Goal: Task Accomplishment & Management: Manage account settings

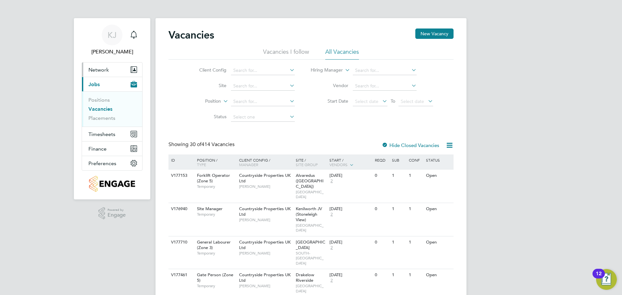
click at [89, 70] on span "Network" at bounding box center [99, 70] width 20 height 6
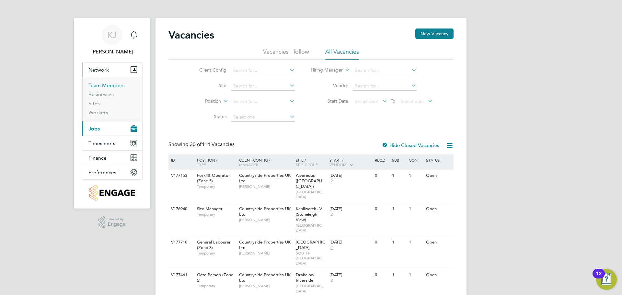
click at [95, 84] on link "Team Members" at bounding box center [107, 85] width 36 height 6
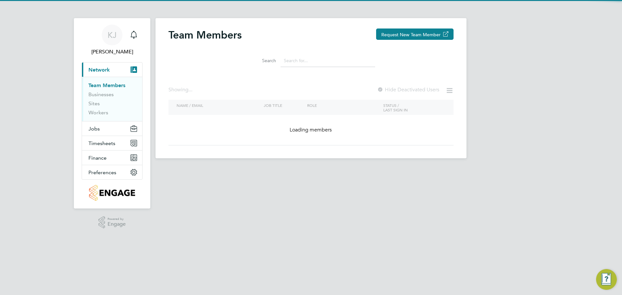
click at [299, 64] on input at bounding box center [328, 60] width 95 height 13
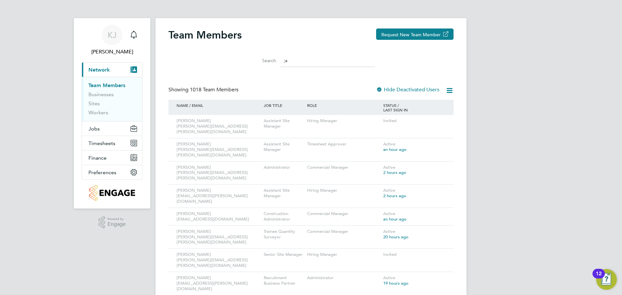
type input ";"
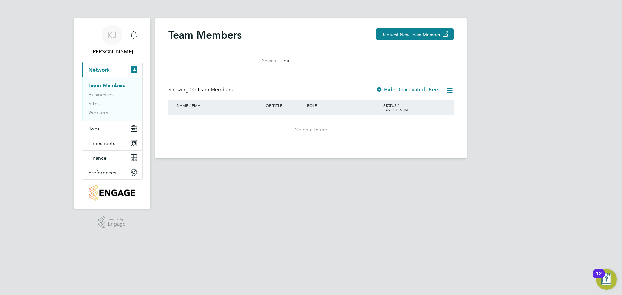
type input "p"
type input "h"
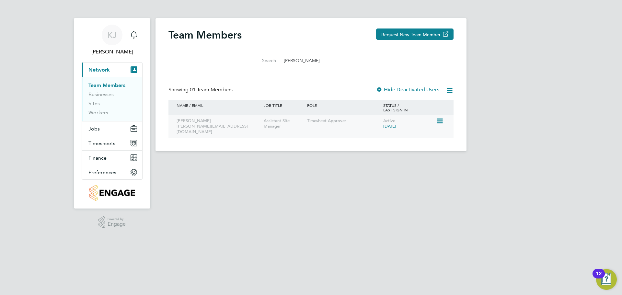
click at [442, 121] on icon at bounding box center [439, 121] width 6 height 8
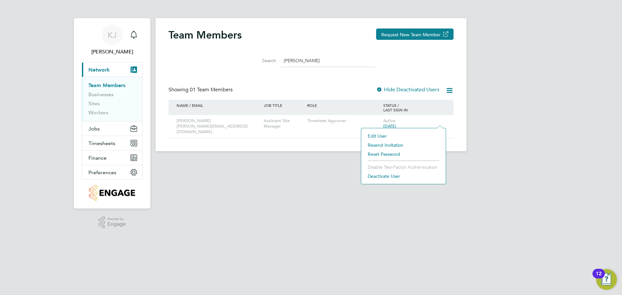
click at [380, 178] on li "Deactivate User" at bounding box center [404, 176] width 78 height 9
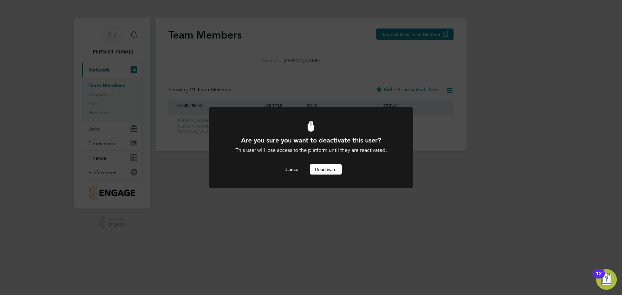
click at [334, 169] on button "Deactivate" at bounding box center [326, 169] width 32 height 10
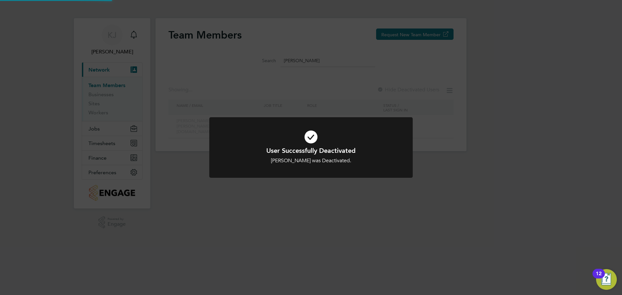
click at [335, 57] on div "User Successfully Deactivated [PERSON_NAME] was Deactivated. Cancel Okay" at bounding box center [311, 147] width 622 height 295
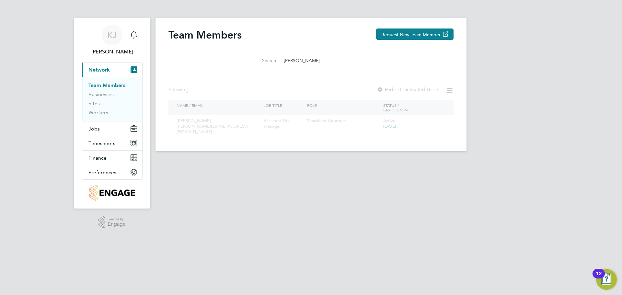
click at [322, 61] on input "[PERSON_NAME]" at bounding box center [328, 60] width 95 height 13
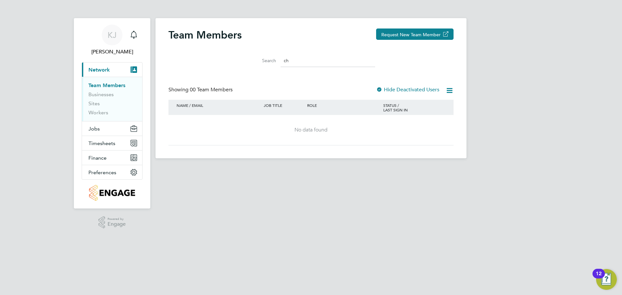
type input "c"
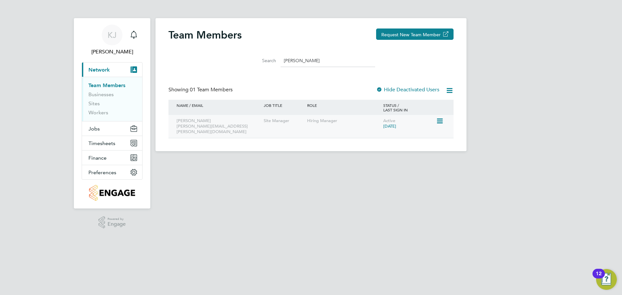
click at [442, 119] on icon at bounding box center [439, 121] width 6 height 8
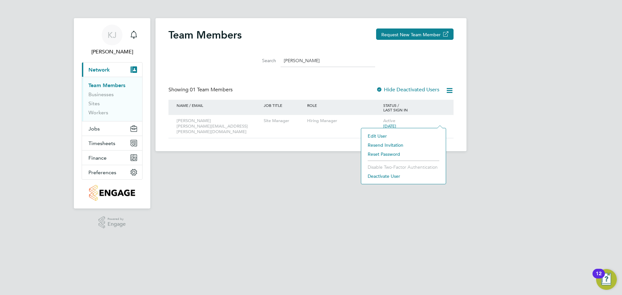
click at [395, 178] on li "Deactivate User" at bounding box center [404, 176] width 78 height 9
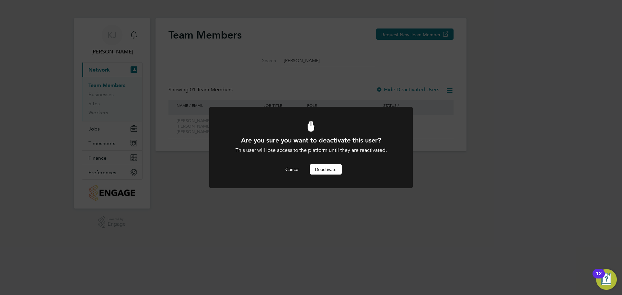
click at [330, 172] on button "Deactivate" at bounding box center [326, 169] width 32 height 10
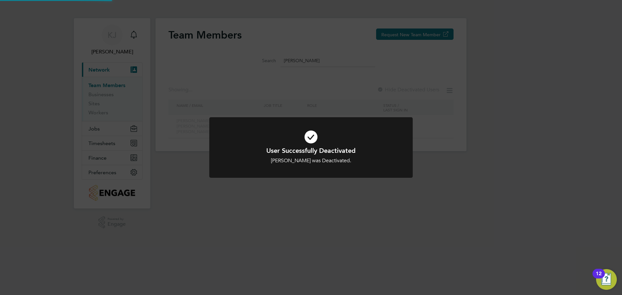
click at [319, 57] on div "User Successfully Deactivated [PERSON_NAME] was Deactivated. Cancel Okay" at bounding box center [311, 147] width 622 height 295
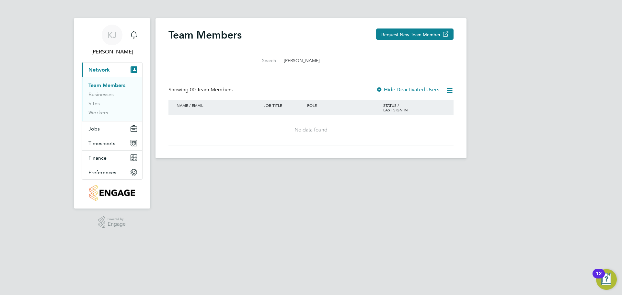
click at [315, 63] on input "[PERSON_NAME]" at bounding box center [328, 60] width 95 height 13
type input "a"
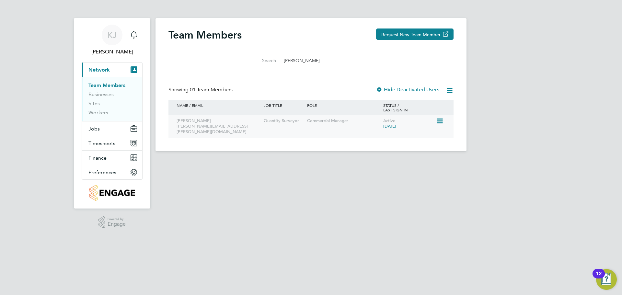
click at [438, 122] on icon at bounding box center [439, 121] width 6 height 8
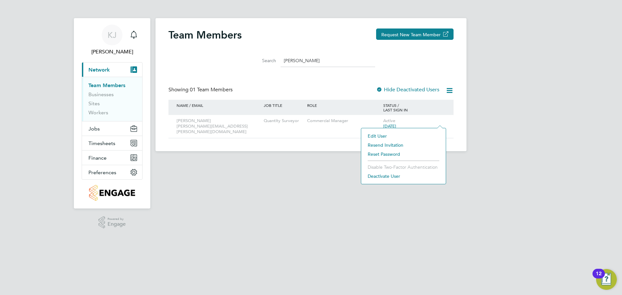
click at [393, 174] on li "Deactivate User" at bounding box center [404, 176] width 78 height 9
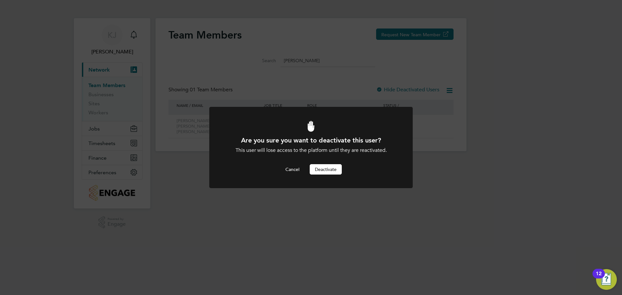
click at [317, 179] on div at bounding box center [311, 147] width 204 height 81
click at [317, 169] on button "Deactivate" at bounding box center [326, 169] width 32 height 10
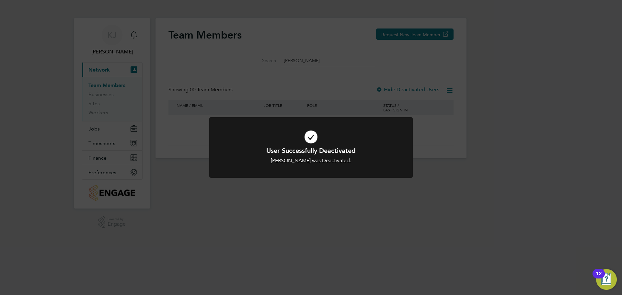
click at [334, 42] on div "User Successfully Deactivated [PERSON_NAME] was Deactivated. Cancel Okay" at bounding box center [311, 147] width 622 height 295
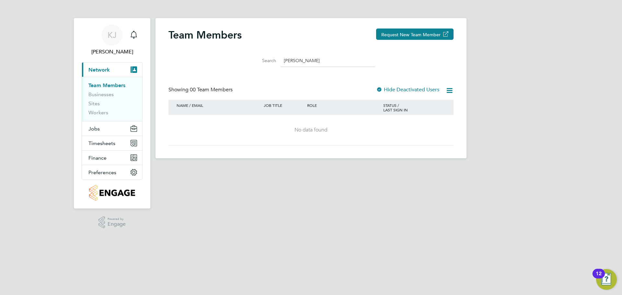
click at [332, 58] on input "[PERSON_NAME]" at bounding box center [328, 60] width 95 height 13
drag, startPoint x: 332, startPoint y: 58, endPoint x: 201, endPoint y: 53, distance: 131.4
click at [201, 53] on div "Search [PERSON_NAME]" at bounding box center [311, 59] width 285 height 22
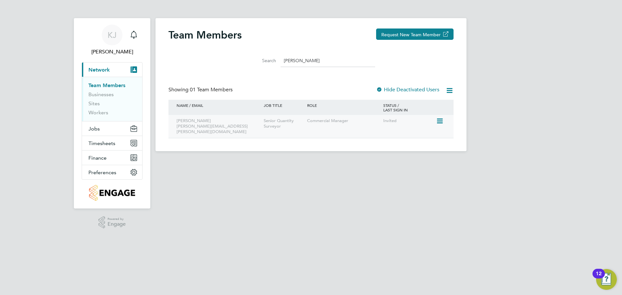
click at [438, 125] on icon at bounding box center [439, 121] width 6 height 8
click at [387, 171] on li "Deactivate User" at bounding box center [404, 167] width 78 height 9
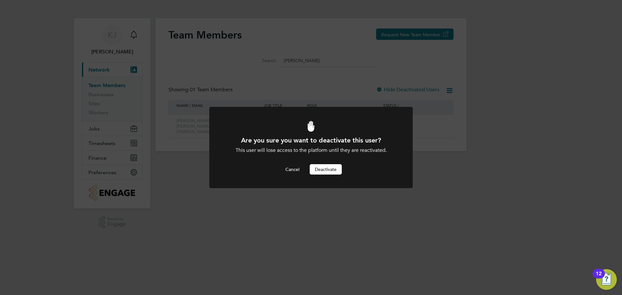
click at [338, 167] on button "Deactivate" at bounding box center [326, 169] width 32 height 10
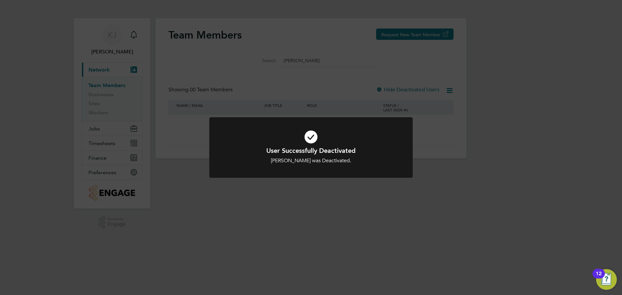
click at [347, 212] on div "User Successfully Deactivated [PERSON_NAME] was Deactivated. Cancel Okay" at bounding box center [311, 147] width 622 height 295
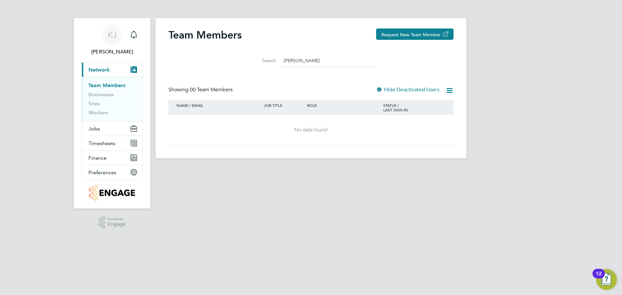
drag, startPoint x: 312, startPoint y: 62, endPoint x: 277, endPoint y: 64, distance: 34.8
click at [277, 64] on div "Search [PERSON_NAME]" at bounding box center [311, 60] width 128 height 13
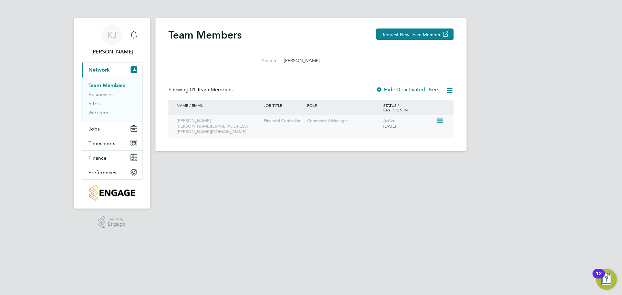
click at [438, 119] on icon at bounding box center [439, 121] width 6 height 8
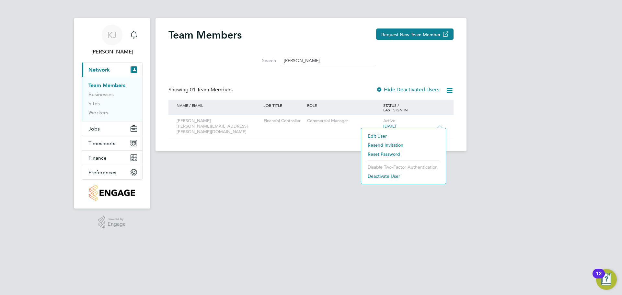
click at [397, 176] on li "Deactivate User" at bounding box center [404, 176] width 78 height 9
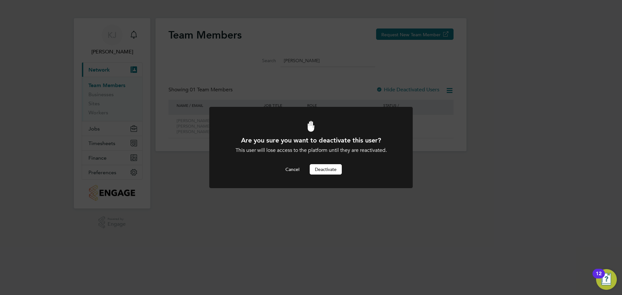
click at [332, 171] on button "Deactivate" at bounding box center [326, 169] width 32 height 10
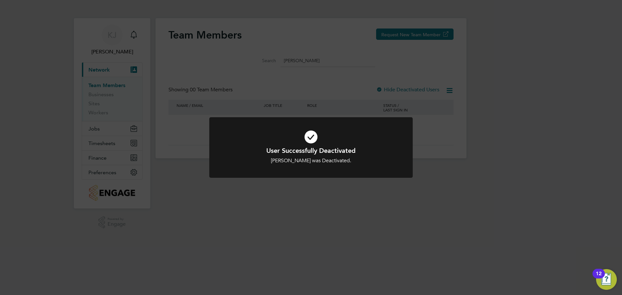
click at [327, 59] on div "User Successfully Deactivated [PERSON_NAME] was Deactivated. Cancel Okay" at bounding box center [311, 147] width 622 height 295
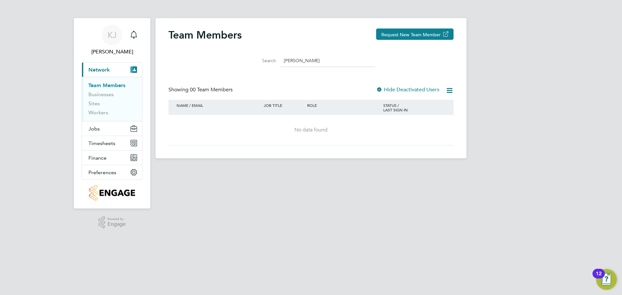
drag, startPoint x: 325, startPoint y: 56, endPoint x: 191, endPoint y: 55, distance: 133.9
click at [191, 55] on div "Search [PERSON_NAME]" at bounding box center [311, 59] width 285 height 22
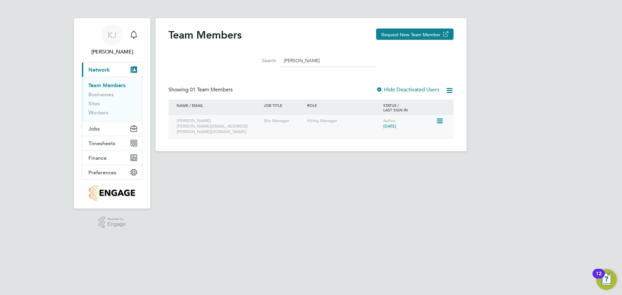
click at [442, 121] on icon at bounding box center [439, 121] width 6 height 8
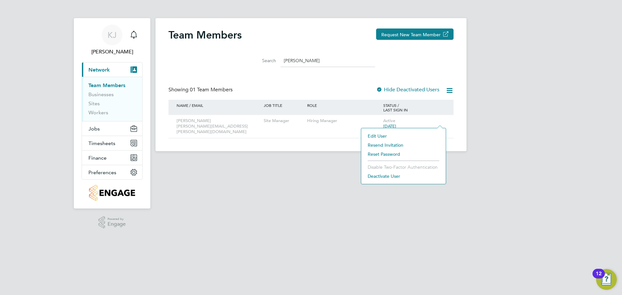
click at [395, 177] on li "Deactivate User" at bounding box center [404, 176] width 78 height 9
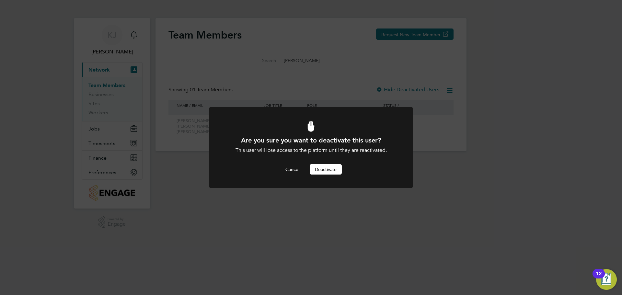
click at [316, 167] on button "Deactivate" at bounding box center [326, 169] width 32 height 10
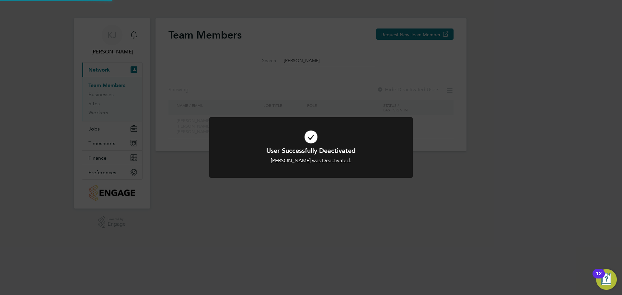
click at [314, 60] on div "User Successfully Deactivated [PERSON_NAME] was Deactivated. Cancel Okay" at bounding box center [311, 147] width 622 height 295
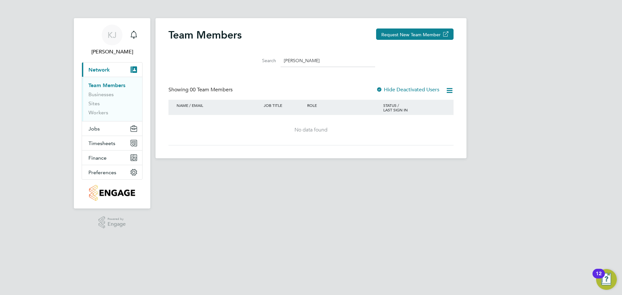
drag, startPoint x: 308, startPoint y: 63, endPoint x: 252, endPoint y: 57, distance: 56.4
click at [252, 57] on div "Search [PERSON_NAME]" at bounding box center [311, 60] width 128 height 13
type input "k"
type input "m"
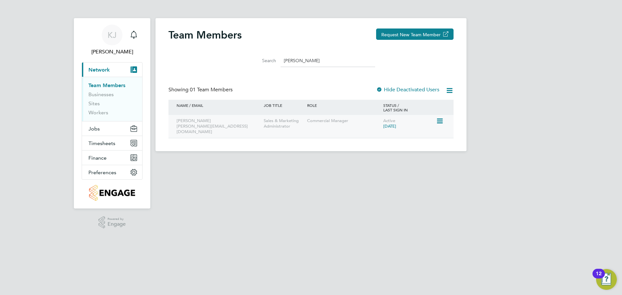
click at [441, 121] on icon at bounding box center [439, 121] width 6 height 8
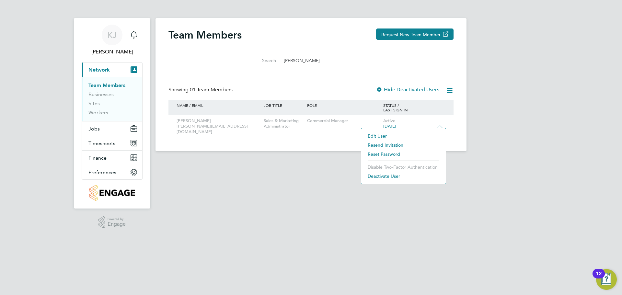
click at [387, 178] on li "Deactivate User" at bounding box center [404, 176] width 78 height 9
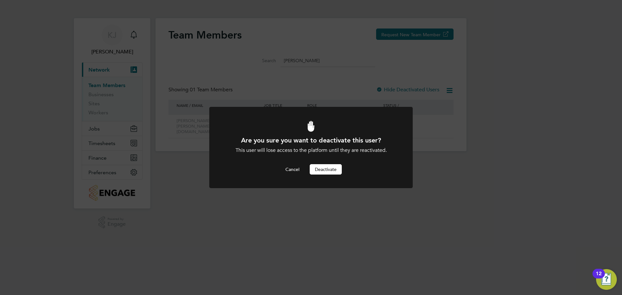
click at [326, 167] on button "Deactivate" at bounding box center [326, 169] width 32 height 10
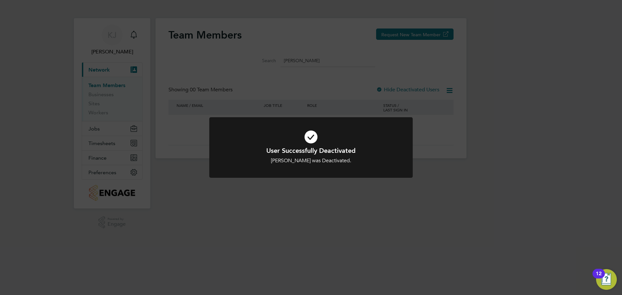
click at [206, 66] on div "User Successfully Deactivated [PERSON_NAME] was Deactivated. Cancel Okay" at bounding box center [311, 147] width 622 height 295
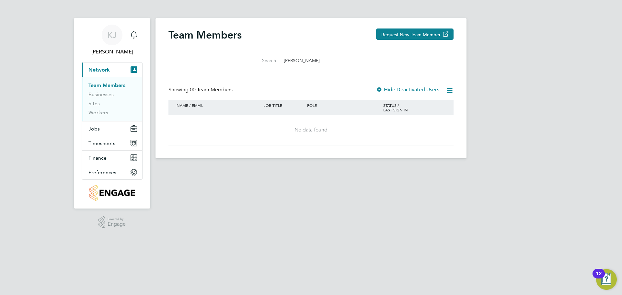
drag, startPoint x: 318, startPoint y: 58, endPoint x: 178, endPoint y: 57, distance: 140.4
click at [178, 57] on div "Search [PERSON_NAME]" at bounding box center [311, 59] width 285 height 22
type input "d"
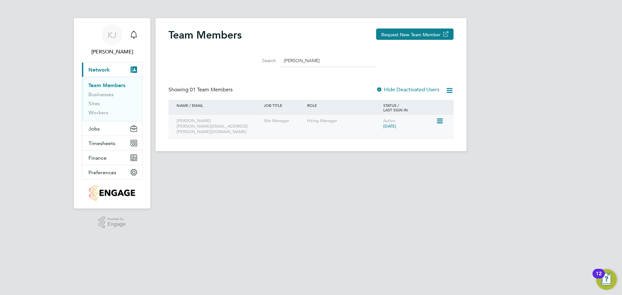
click at [441, 120] on icon at bounding box center [439, 121] width 6 height 8
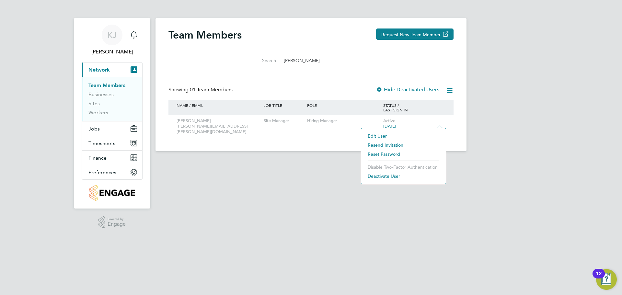
click at [383, 177] on li "Deactivate User" at bounding box center [404, 176] width 78 height 9
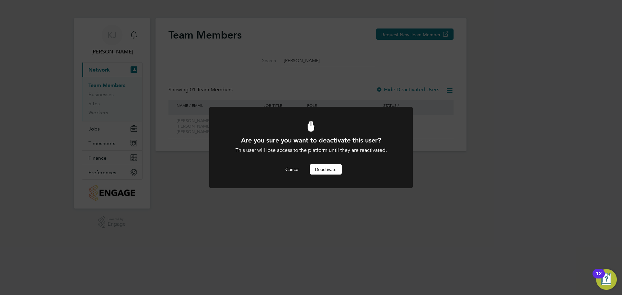
click at [313, 171] on button "Deactivate" at bounding box center [326, 169] width 32 height 10
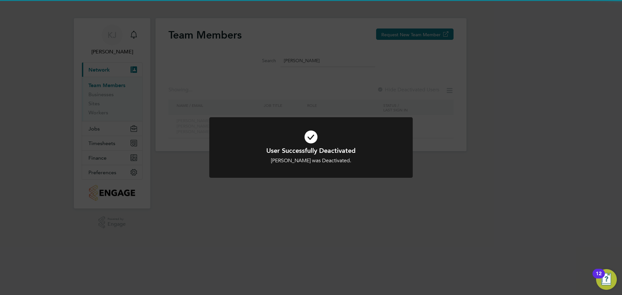
click at [314, 57] on div "User Successfully Deactivated [PERSON_NAME] was Deactivated. Cancel Okay" at bounding box center [311, 147] width 622 height 295
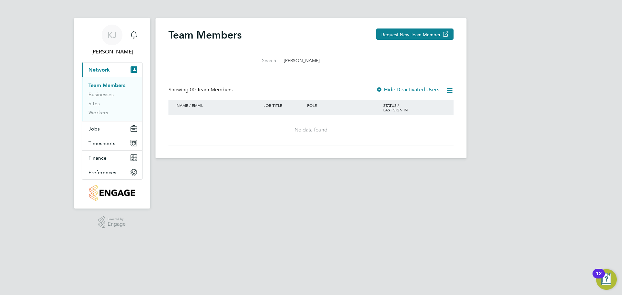
drag, startPoint x: 314, startPoint y: 59, endPoint x: 196, endPoint y: 57, distance: 117.1
click at [196, 57] on div "Search [PERSON_NAME]" at bounding box center [311, 59] width 285 height 22
type input "b"
type input "s"
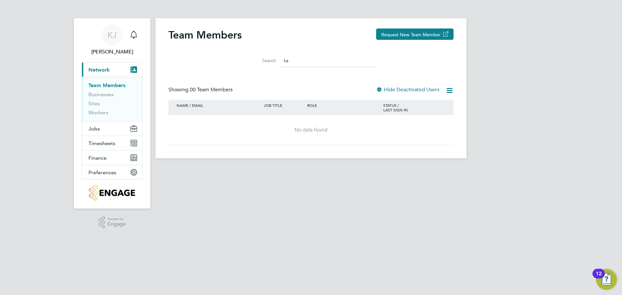
type input "k"
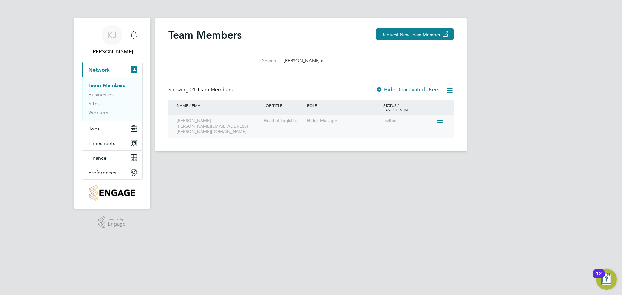
click at [441, 120] on icon at bounding box center [439, 121] width 6 height 8
click at [394, 169] on li "Deactivate User" at bounding box center [404, 167] width 78 height 9
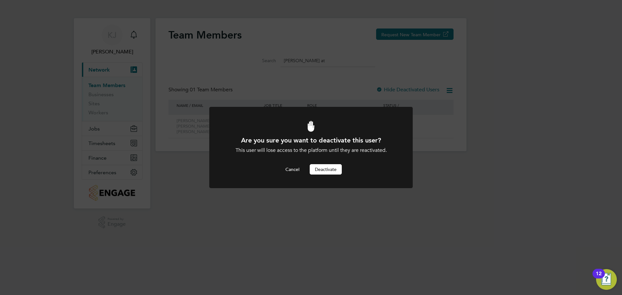
click at [334, 165] on button "Deactivate" at bounding box center [326, 169] width 32 height 10
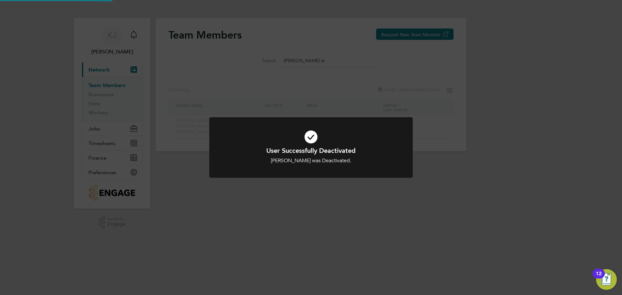
click at [326, 60] on div "User Successfully Deactivated [PERSON_NAME] was Deactivated. Cancel Okay" at bounding box center [311, 147] width 622 height 295
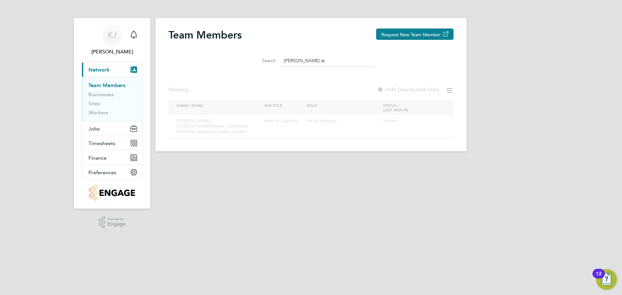
click at [327, 60] on input "[PERSON_NAME] at" at bounding box center [328, 60] width 95 height 13
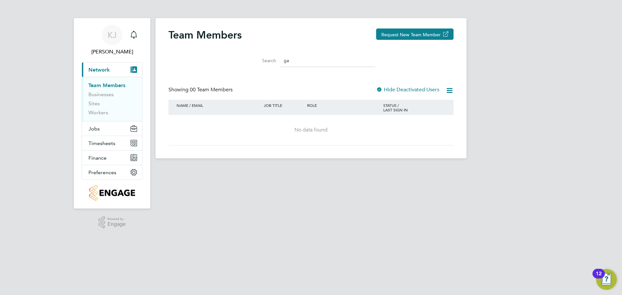
type input "g"
type input "a"
type input "m"
type input "k"
type input "n"
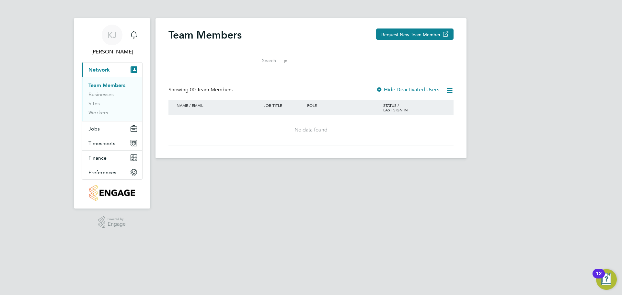
type input "j"
type input "n"
type input "l"
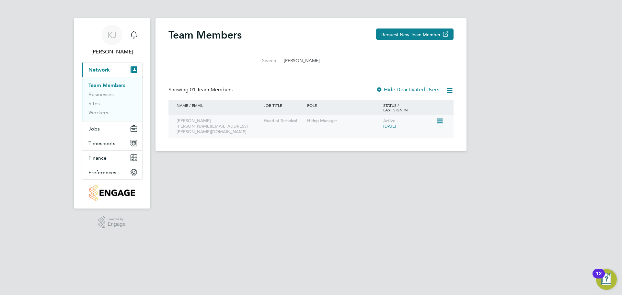
click at [439, 121] on icon at bounding box center [439, 121] width 6 height 8
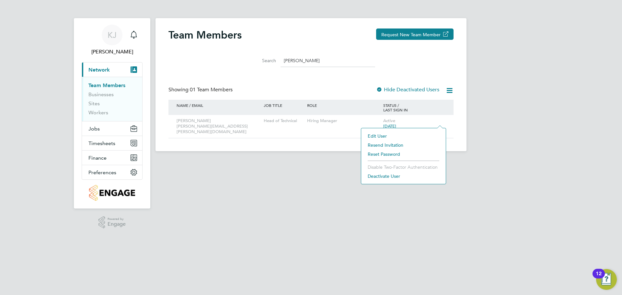
click at [385, 175] on li "Deactivate User" at bounding box center [404, 176] width 78 height 9
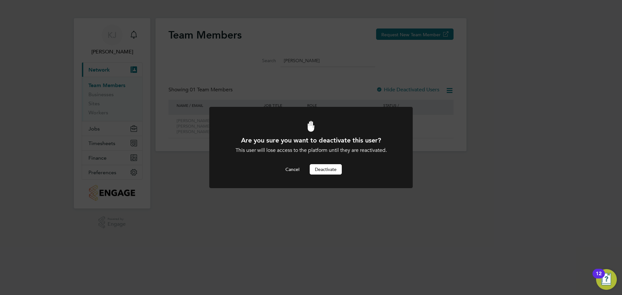
drag, startPoint x: 335, startPoint y: 169, endPoint x: 333, endPoint y: 165, distance: 4.2
click at [335, 169] on button "Deactivate" at bounding box center [326, 169] width 32 height 10
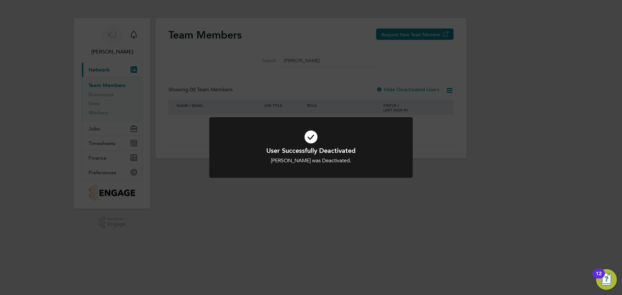
drag, startPoint x: 316, startPoint y: 100, endPoint x: 316, endPoint y: 84, distance: 16.2
click at [316, 100] on div "User Successfully Deactivated [PERSON_NAME] was Deactivated. Cancel Okay" at bounding box center [311, 147] width 622 height 295
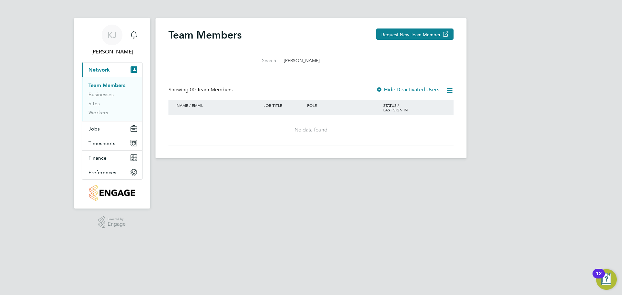
drag, startPoint x: 318, startPoint y: 60, endPoint x: -40, endPoint y: -3, distance: 363.4
click at [0, 0] on html "[PERSON_NAME] [PERSON_NAME] Notifications Applications: Current page: Network T…" at bounding box center [311, 84] width 622 height 169
type input "p"
type input "d"
type input "h"
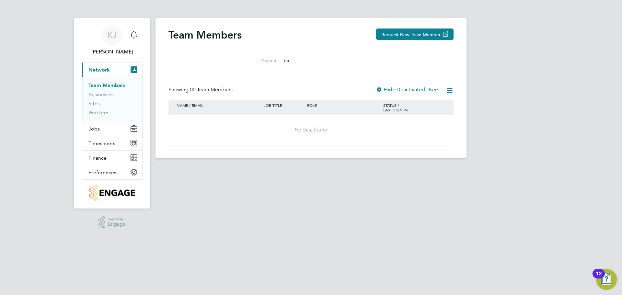
type input "b"
type input "a"
type input "d"
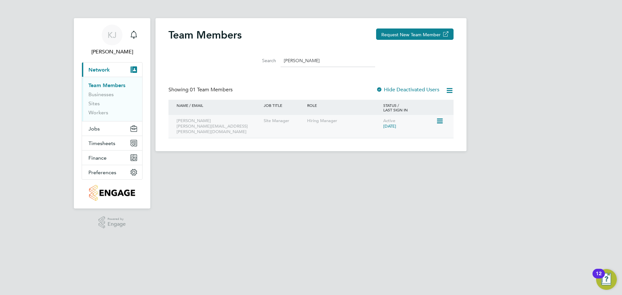
type input "[PERSON_NAME]"
click at [438, 119] on icon at bounding box center [439, 121] width 6 height 8
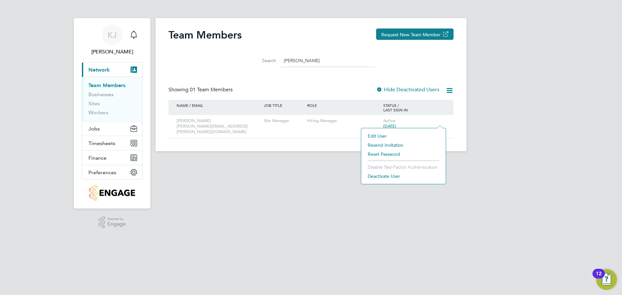
click at [385, 176] on li "Deactivate User" at bounding box center [404, 176] width 78 height 9
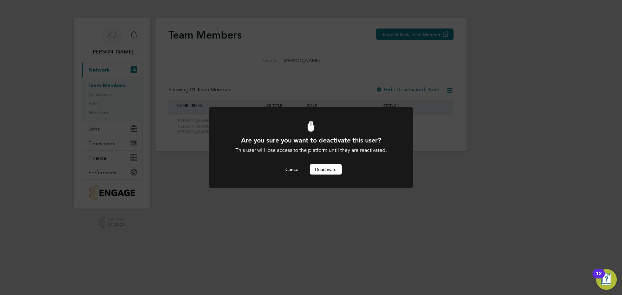
click at [318, 166] on button "Deactivate" at bounding box center [326, 169] width 32 height 10
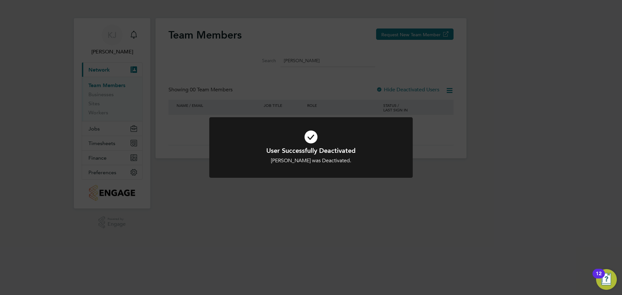
click at [564, 210] on div "User Successfully Deactivated [PERSON_NAME] was Deactivated. Cancel Okay" at bounding box center [311, 147] width 622 height 295
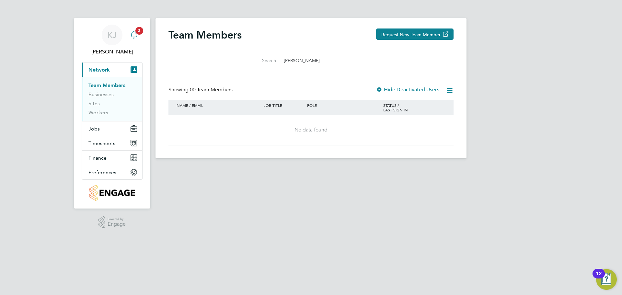
click at [138, 37] on div "Main navigation" at bounding box center [133, 35] width 13 height 13
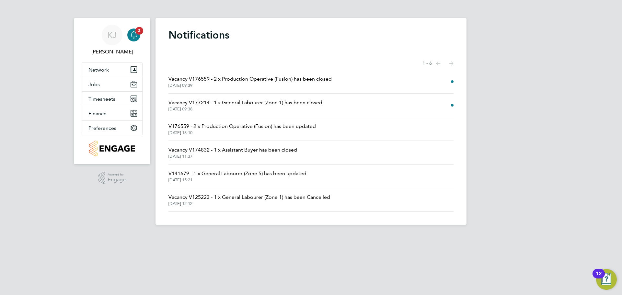
click at [211, 107] on span "[DATE] 09:38" at bounding box center [246, 109] width 154 height 5
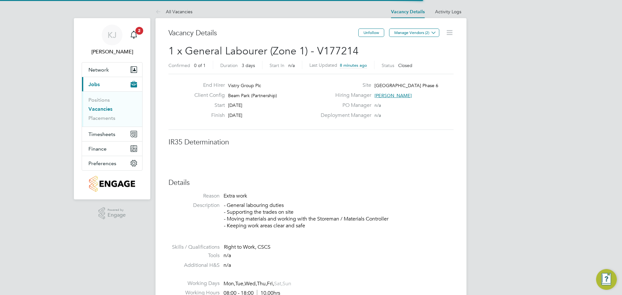
scroll to position [19, 57]
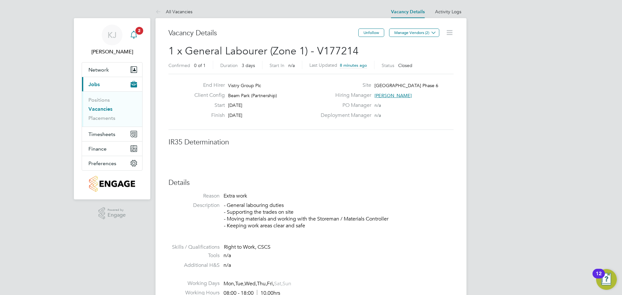
click at [136, 36] on icon "Main navigation" at bounding box center [134, 35] width 8 height 8
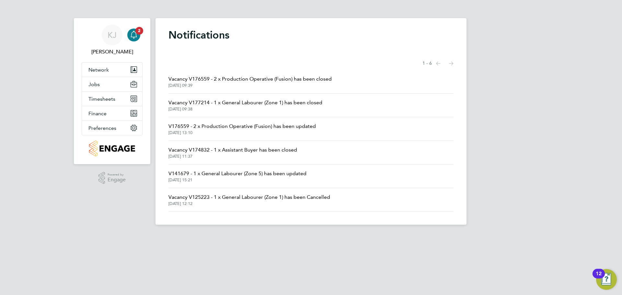
click at [239, 77] on span "Vacancy V176559 - 2 x Production Operative (Fusion) has been closed" at bounding box center [250, 79] width 163 height 8
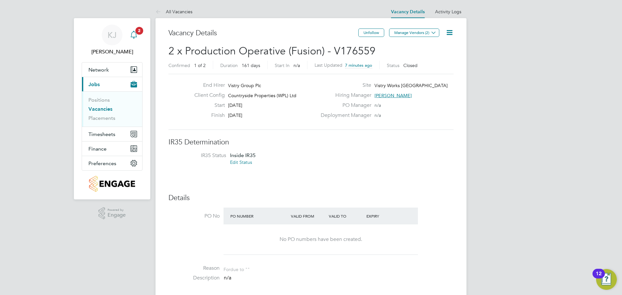
click at [136, 28] on app-badge "2" at bounding box center [140, 30] width 8 height 6
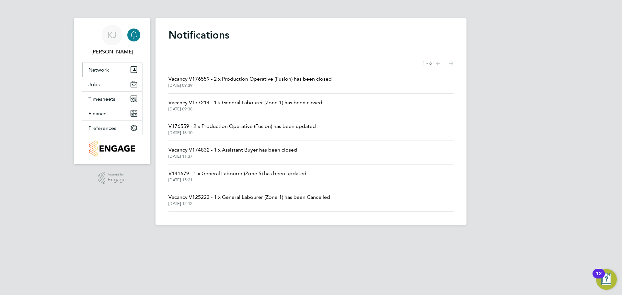
click at [106, 75] on button "Network" at bounding box center [112, 70] width 60 height 14
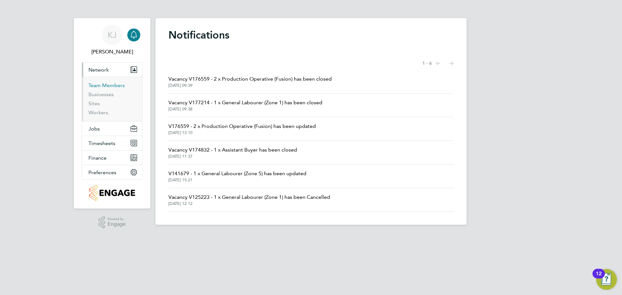
click at [105, 88] on link "Team Members" at bounding box center [107, 85] width 36 height 6
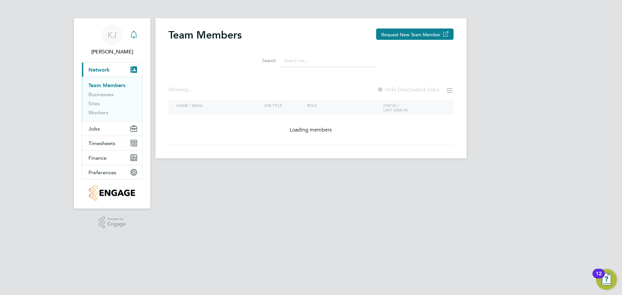
click at [311, 58] on input at bounding box center [328, 60] width 95 height 13
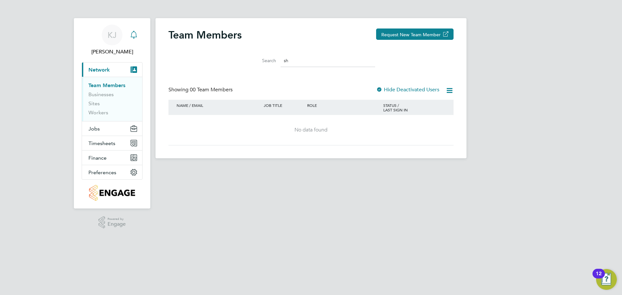
type input "s"
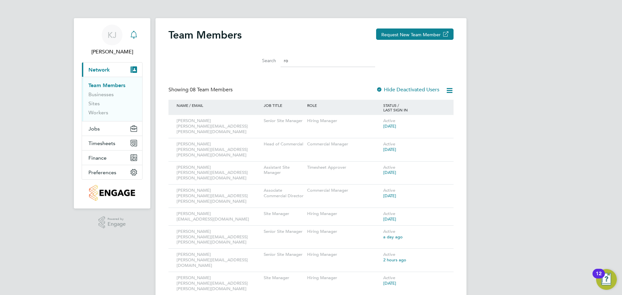
type input "r"
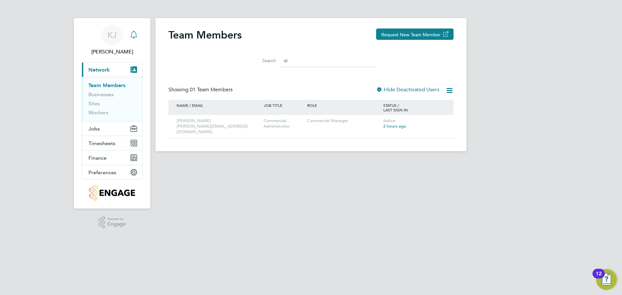
type input "o"
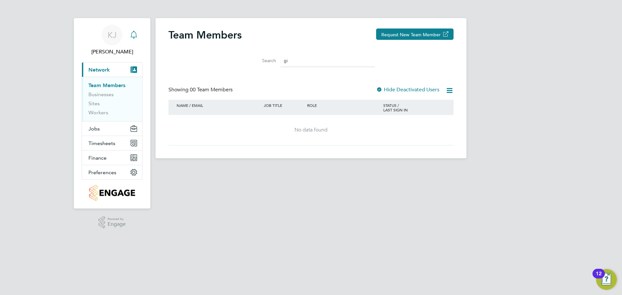
type input "g"
type input "l"
type input "a"
type input "w"
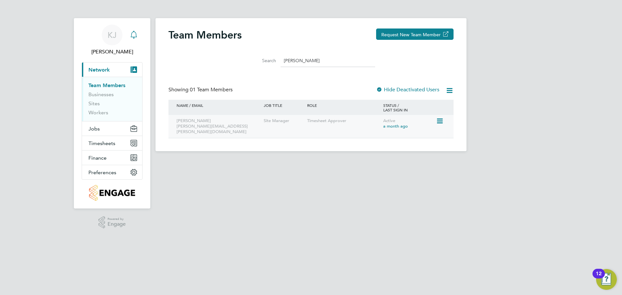
click at [440, 123] on icon at bounding box center [439, 121] width 6 height 8
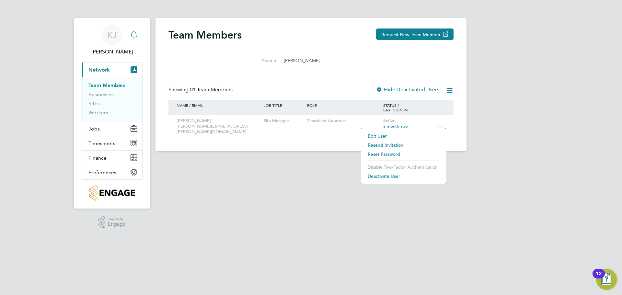
click at [392, 174] on li "Deactivate User" at bounding box center [404, 176] width 78 height 9
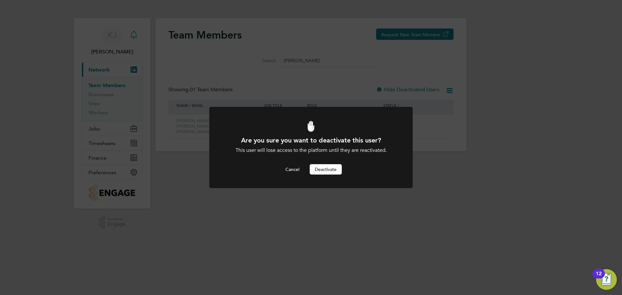
click at [336, 169] on button "Deactivate" at bounding box center [326, 169] width 32 height 10
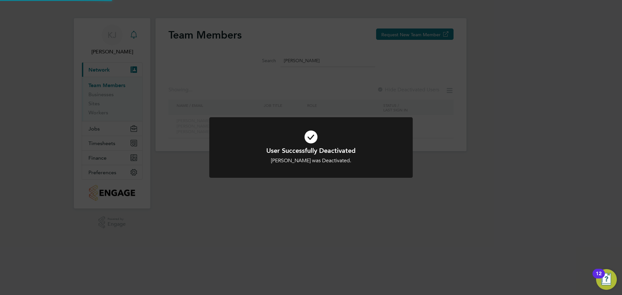
click at [315, 61] on div "User Successfully Deactivated Chris Wreford was Deactivated. Cancel Okay" at bounding box center [311, 147] width 622 height 295
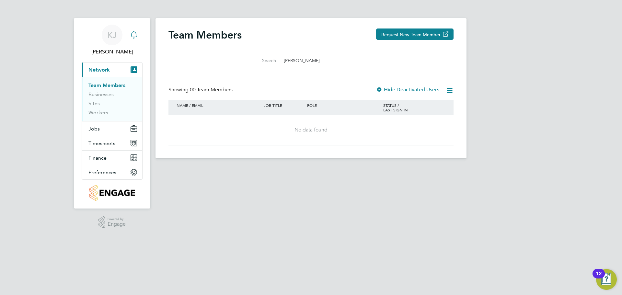
drag, startPoint x: 315, startPoint y: 62, endPoint x: 191, endPoint y: 59, distance: 123.9
click at [191, 59] on div "Search chris w" at bounding box center [311, 59] width 285 height 22
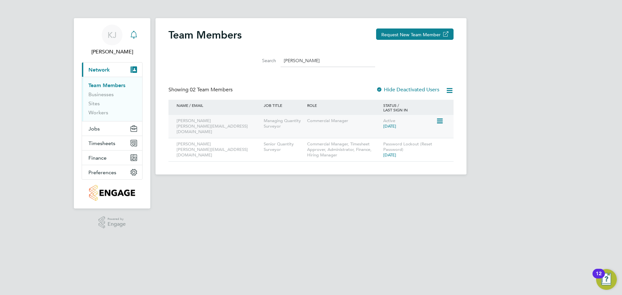
click at [442, 122] on icon at bounding box center [439, 121] width 6 height 8
drag, startPoint x: 388, startPoint y: 176, endPoint x: 387, endPoint y: 173, distance: 3.3
click at [388, 176] on li "Deactivate User" at bounding box center [404, 176] width 78 height 9
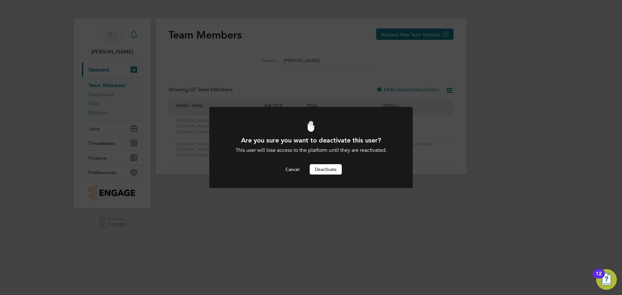
click at [328, 169] on button "Deactivate" at bounding box center [326, 169] width 32 height 10
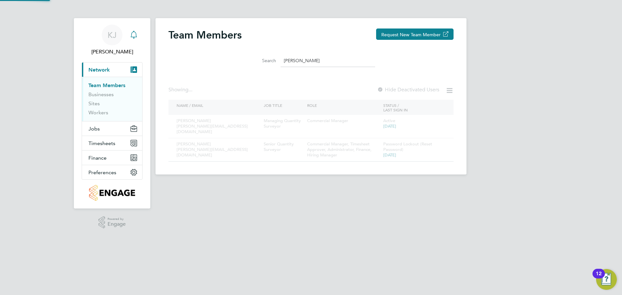
click at [320, 60] on div "Team Members Request New Team Member Search daniel wi Showing ... Hide Deactiva…" at bounding box center [311, 96] width 311 height 157
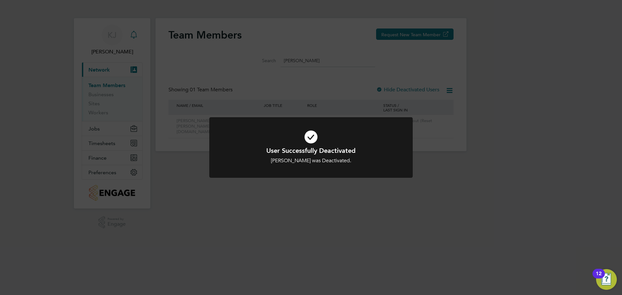
click at [313, 64] on div "User Successfully Deactivated Daniel Wild was Deactivated. Cancel Okay" at bounding box center [311, 147] width 622 height 295
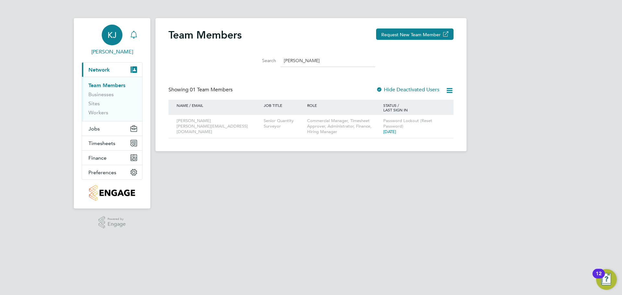
drag, startPoint x: 311, startPoint y: 62, endPoint x: 108, endPoint y: 51, distance: 203.3
click at [108, 51] on div "KJ Kajal Jassal Notifications Applications: Current page: Network Team Members …" at bounding box center [311, 81] width 622 height 162
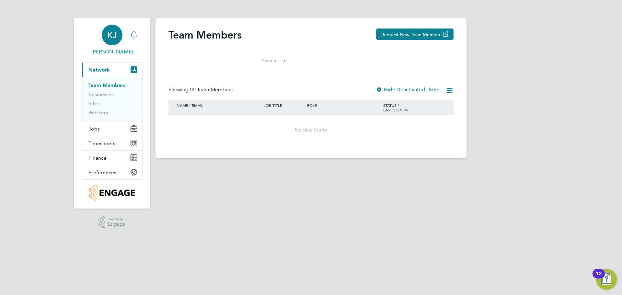
type input "r"
type input "d"
type input "ka"
